Goal: Task Accomplishment & Management: Manage account settings

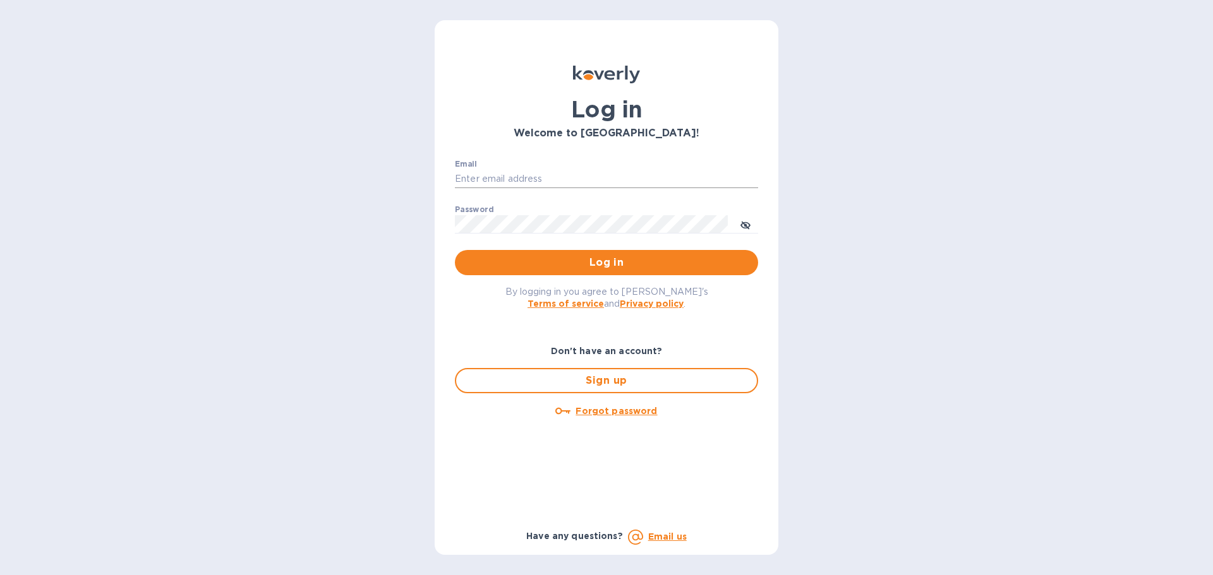
click at [587, 177] on input "Email" at bounding box center [606, 179] width 303 height 19
type input "shulem@streamlineforward.com"
click at [455, 250] on button "Log in" at bounding box center [606, 262] width 303 height 25
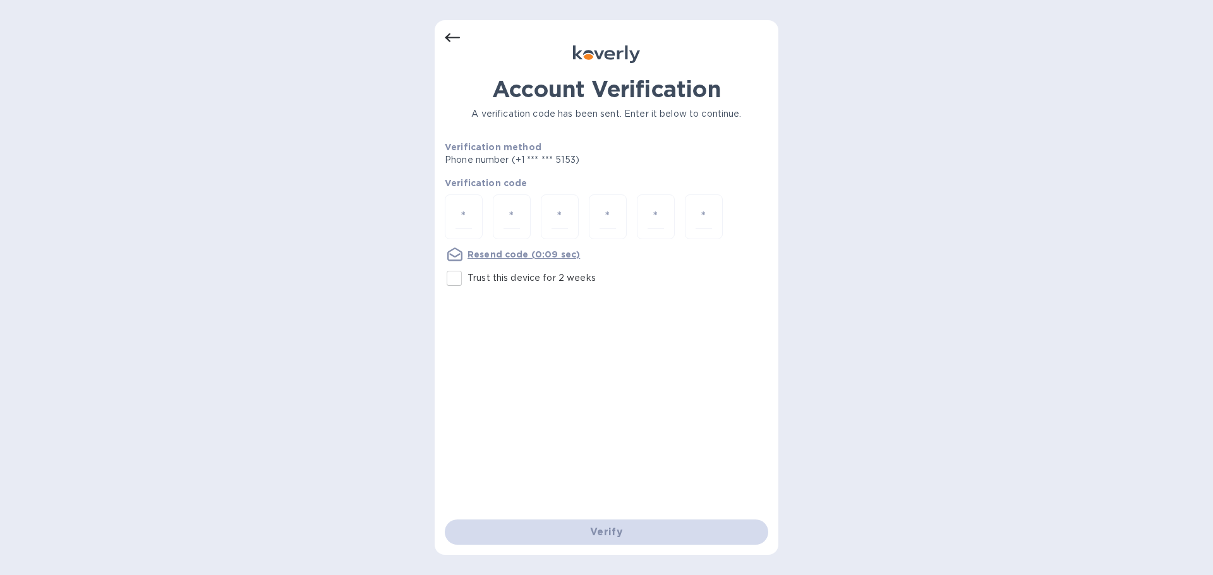
click at [452, 276] on input "Trust this device for 2 weeks" at bounding box center [454, 278] width 27 height 27
checkbox input "true"
click at [470, 215] on input "number" at bounding box center [463, 216] width 16 height 23
type input "7"
type input "6"
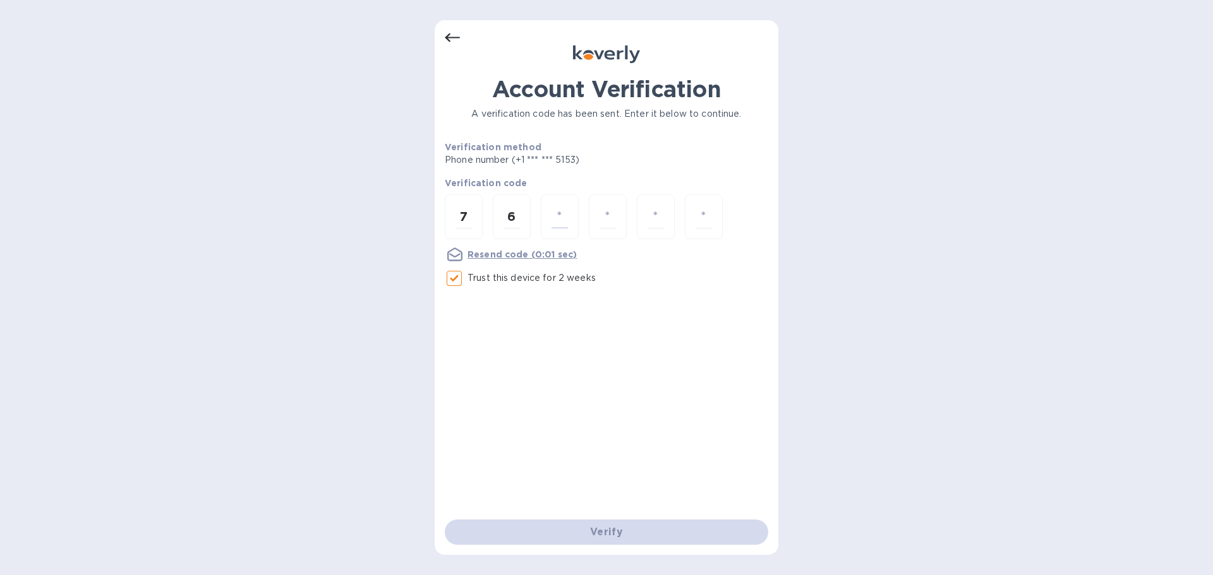
type input "7"
type input "5"
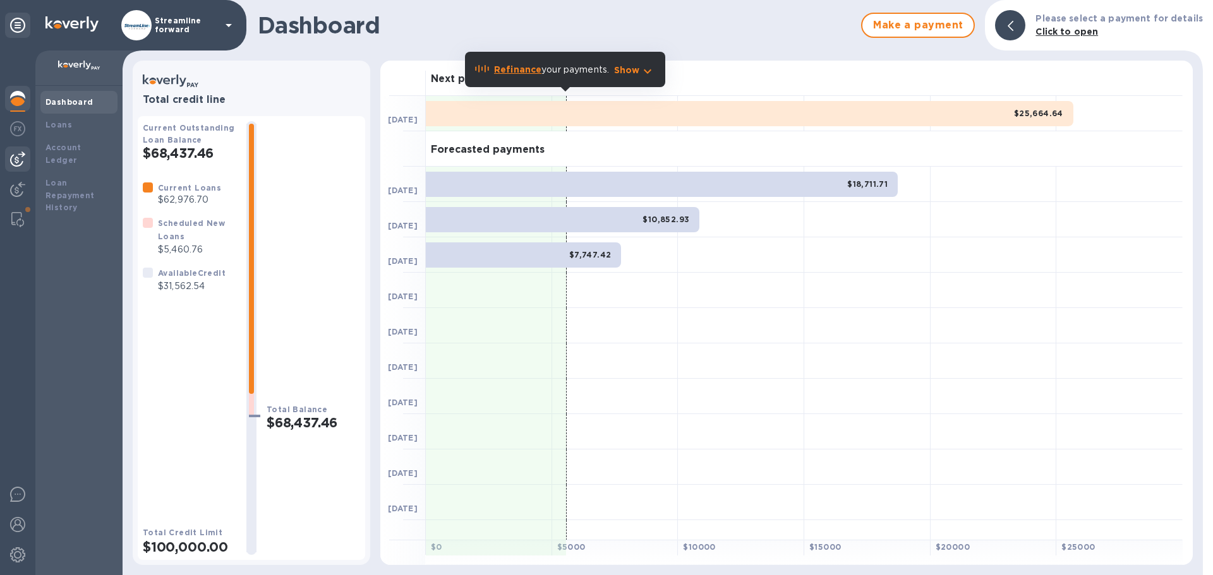
click at [23, 153] on img at bounding box center [17, 159] width 15 height 15
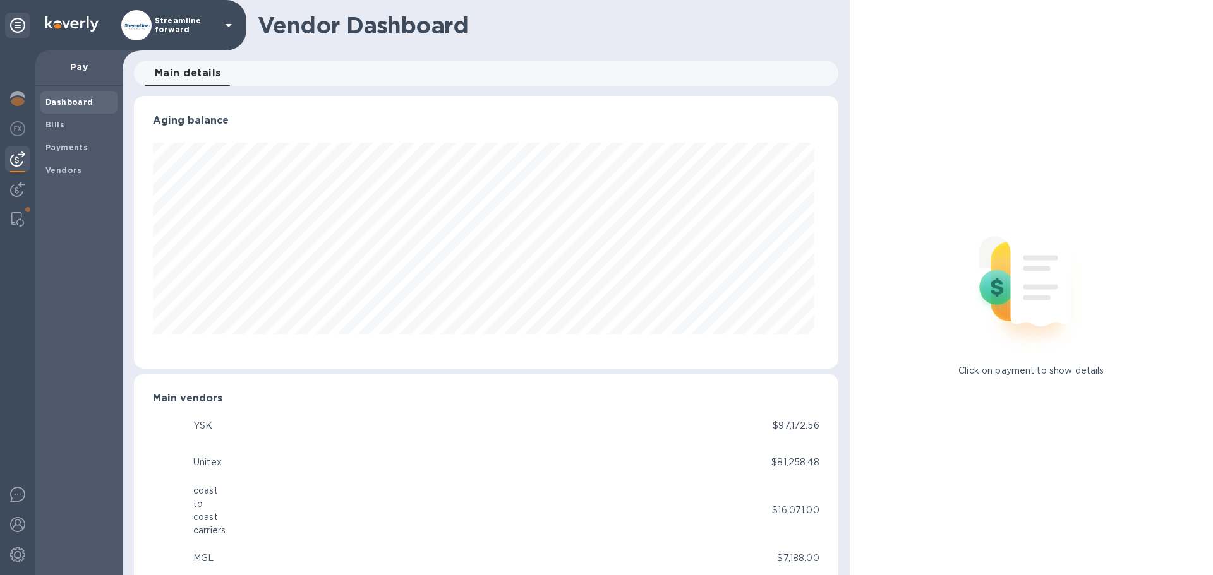
scroll to position [273, 699]
click at [19, 96] on img at bounding box center [17, 98] width 15 height 15
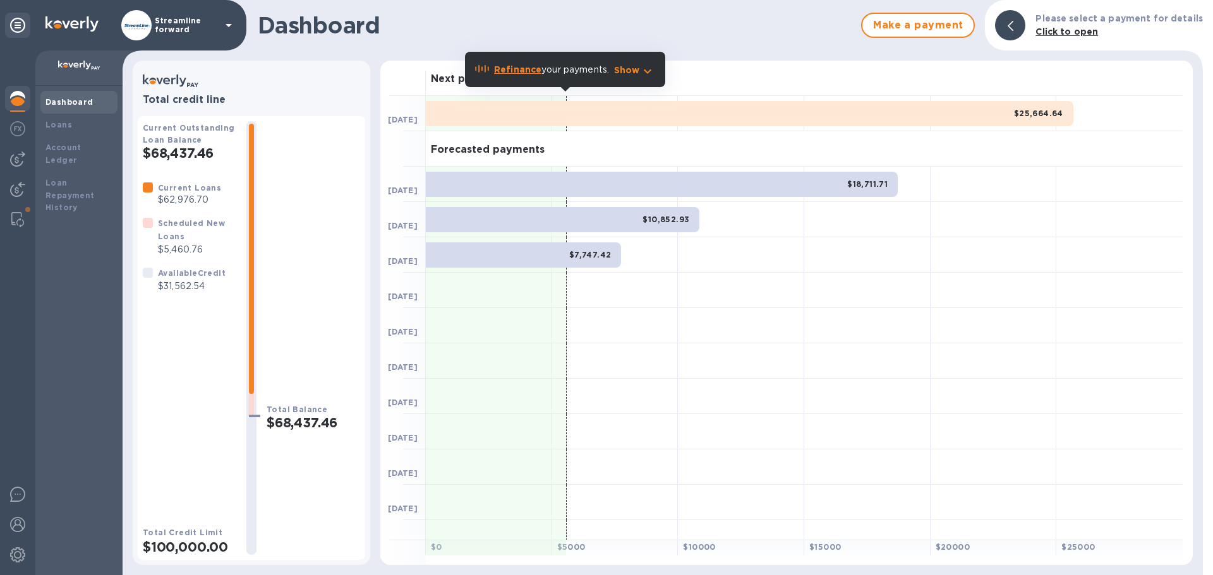
click at [15, 96] on img at bounding box center [17, 98] width 15 height 15
click at [633, 69] on p "Show" at bounding box center [627, 70] width 26 height 13
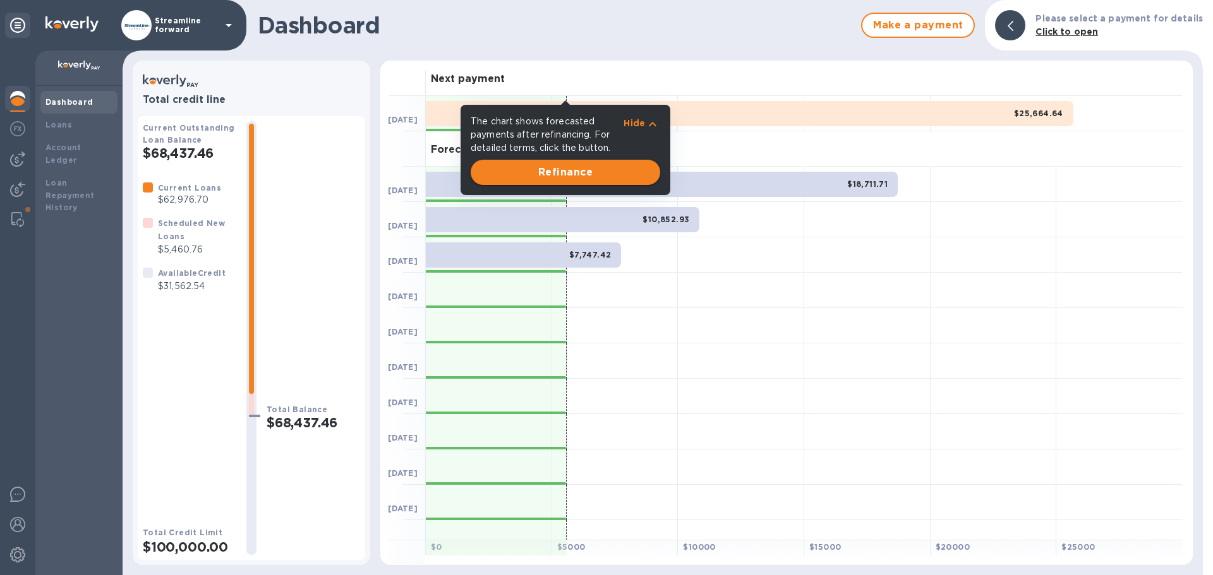
click at [604, 171] on span "Refinance" at bounding box center [565, 172] width 169 height 15
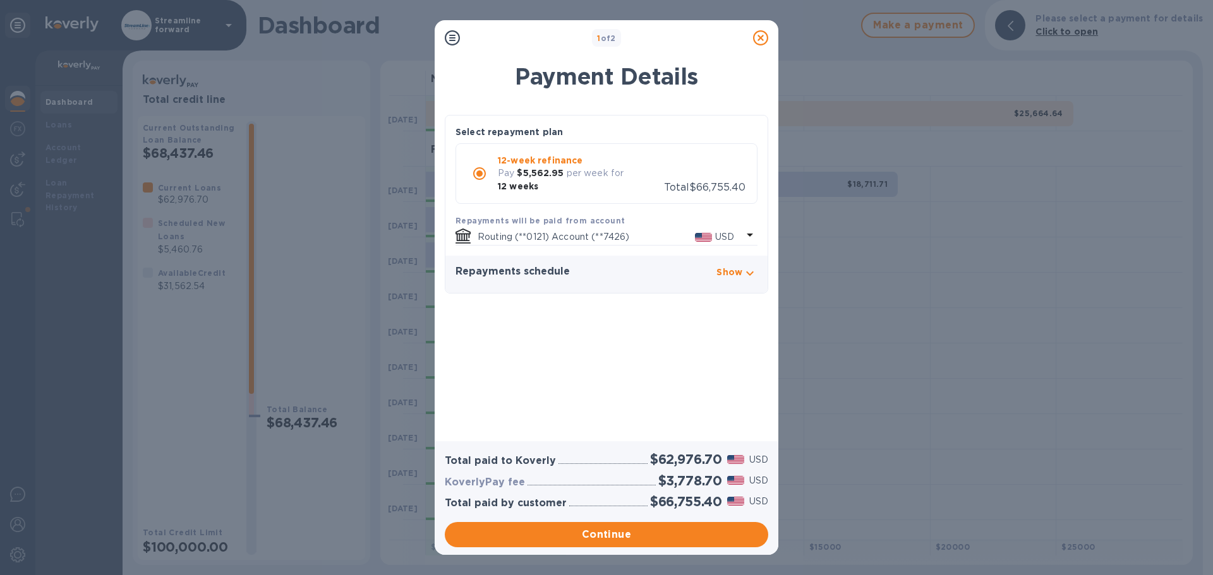
click at [760, 43] on icon at bounding box center [760, 37] width 15 height 15
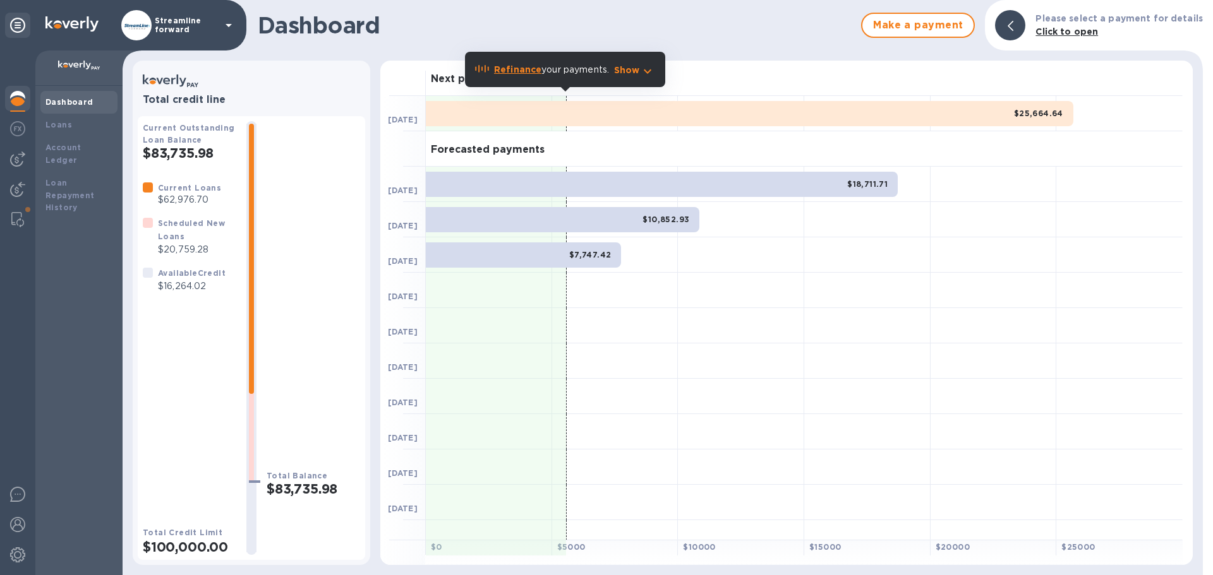
click at [166, 236] on b "Scheduled New Loans" at bounding box center [191, 230] width 67 height 23
click at [68, 123] on b "Loans" at bounding box center [58, 124] width 27 height 9
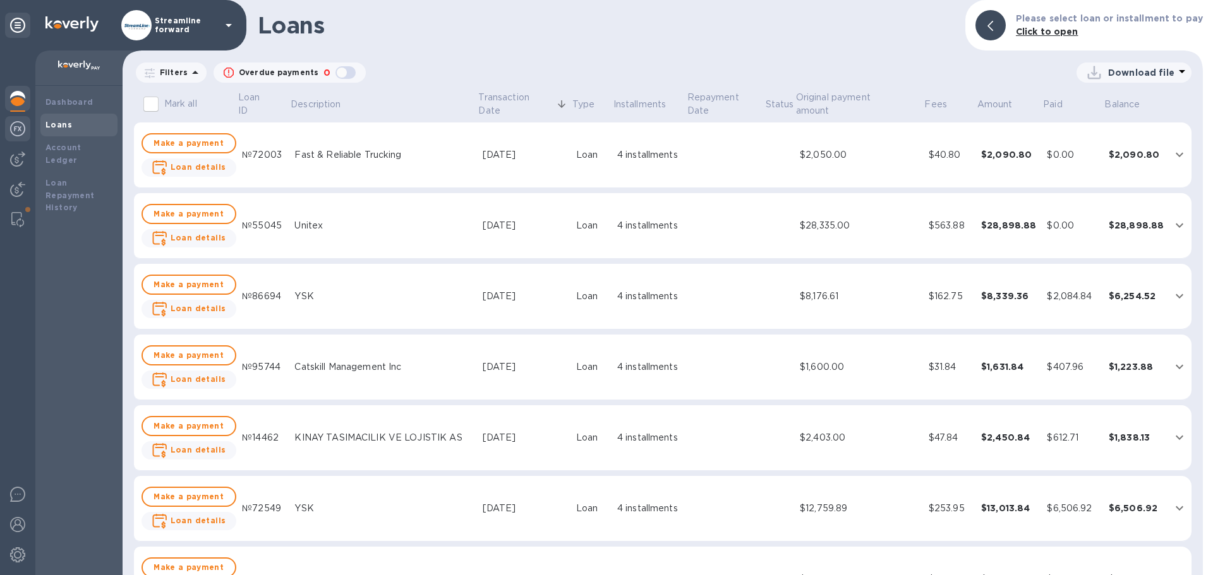
click at [13, 127] on img at bounding box center [17, 128] width 15 height 15
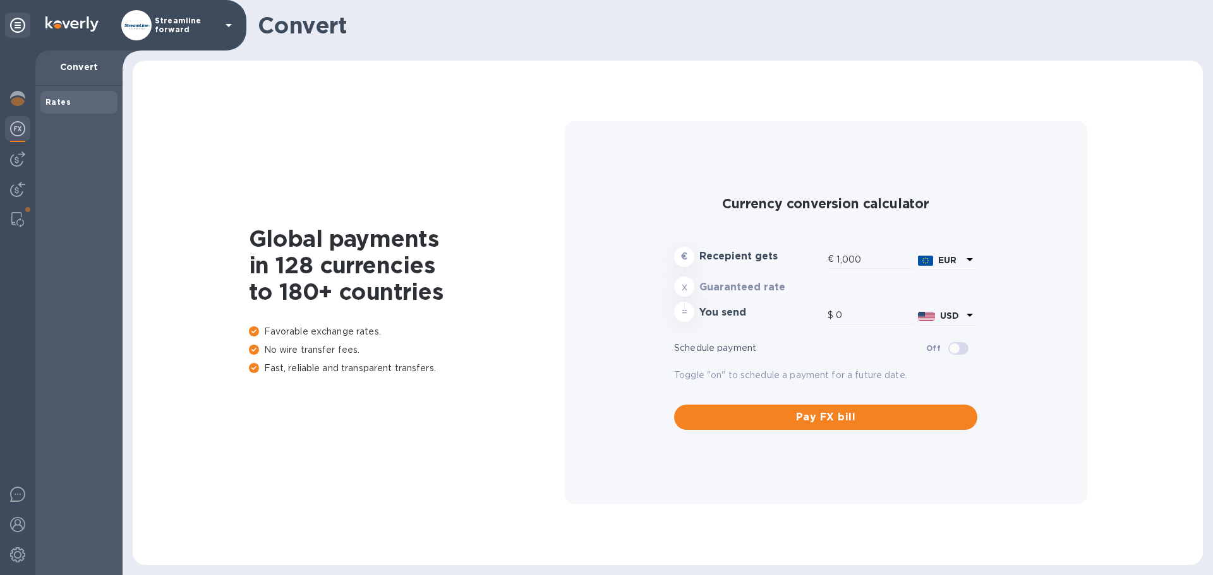
type input "1,180.69"
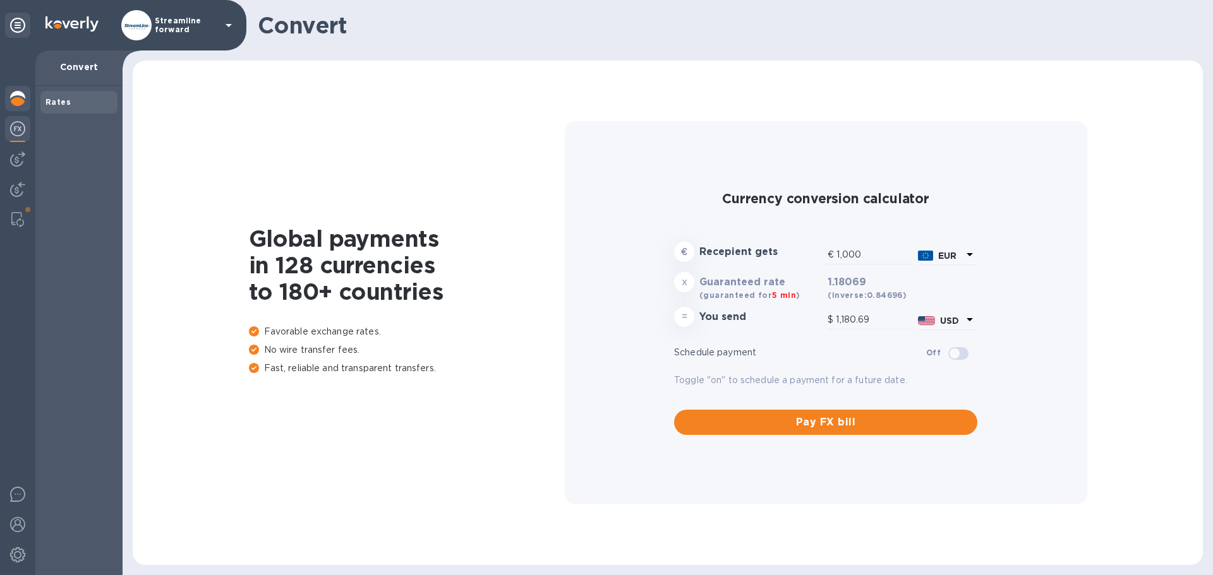
click at [25, 95] on img at bounding box center [17, 98] width 15 height 15
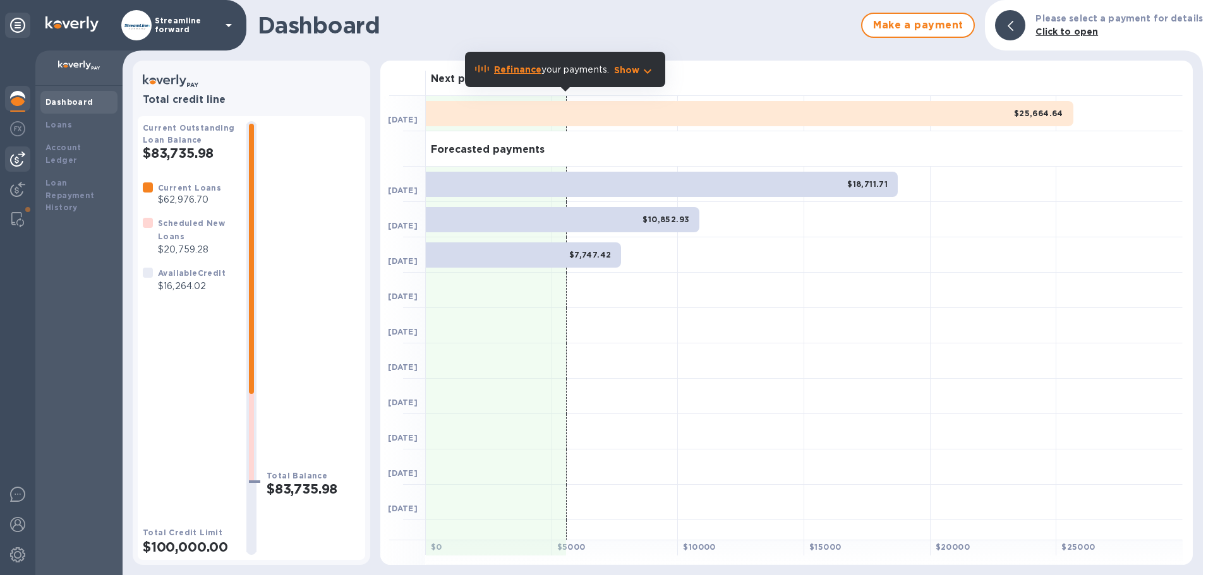
click at [17, 161] on img at bounding box center [17, 159] width 15 height 15
